Goal: Find specific page/section: Find specific page/section

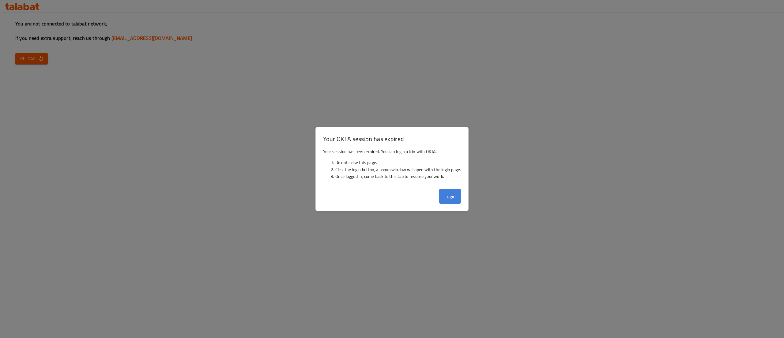
click at [440, 202] on button "Login" at bounding box center [450, 196] width 22 height 15
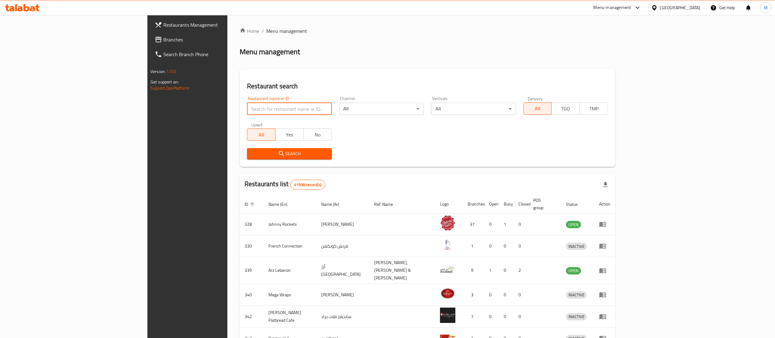
click at [247, 114] on input "search" at bounding box center [289, 109] width 85 height 12
type input "sushicago"
click button "Search" at bounding box center [289, 153] width 85 height 11
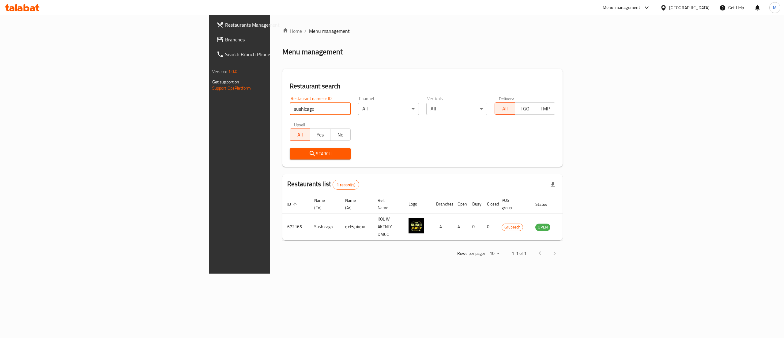
click at [627, 7] on div "Menu-management" at bounding box center [622, 7] width 38 height 7
click at [607, 67] on div "Restaurant-Management" at bounding box center [588, 67] width 48 height 7
